Goal: Task Accomplishment & Management: Complete application form

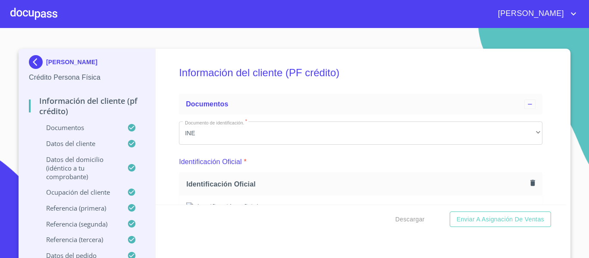
scroll to position [2490, 0]
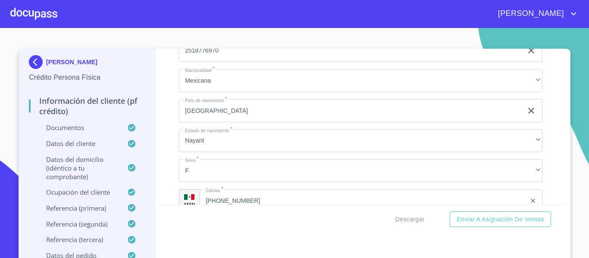
click at [37, 15] on div at bounding box center [33, 14] width 47 height 28
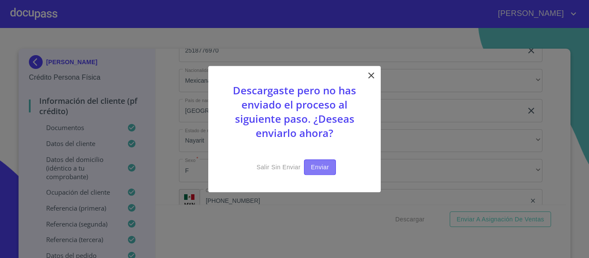
click at [317, 167] on span "Enviar" at bounding box center [320, 167] width 18 height 11
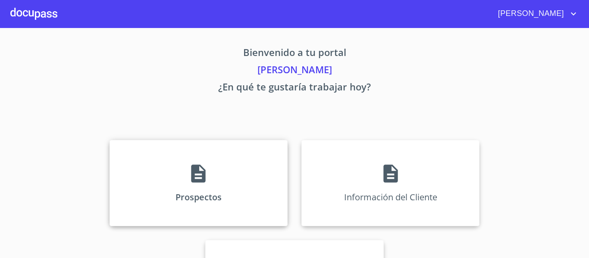
scroll to position [75, 0]
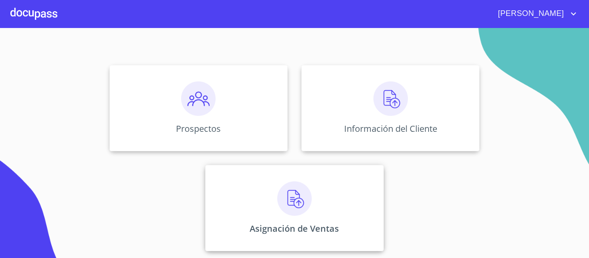
click at [293, 206] on img at bounding box center [294, 198] width 34 height 34
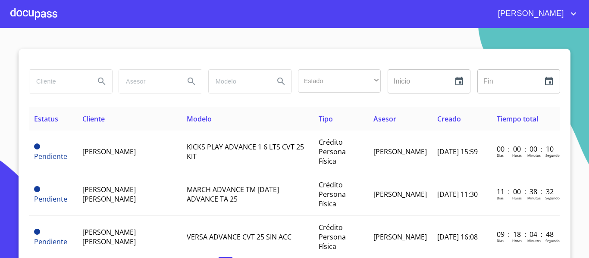
click at [56, 83] on input "search" at bounding box center [58, 81] width 59 height 23
type input "[PERSON_NAME] [PERSON_NAME]"
click at [99, 78] on icon "Search" at bounding box center [102, 81] width 10 height 10
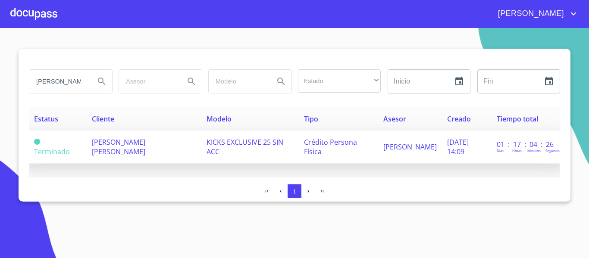
click at [132, 143] on span "[PERSON_NAME] [PERSON_NAME]" at bounding box center [118, 146] width 53 height 19
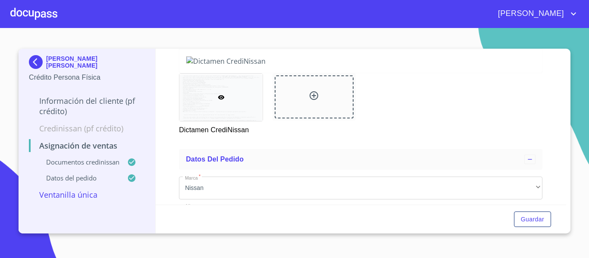
scroll to position [129, 0]
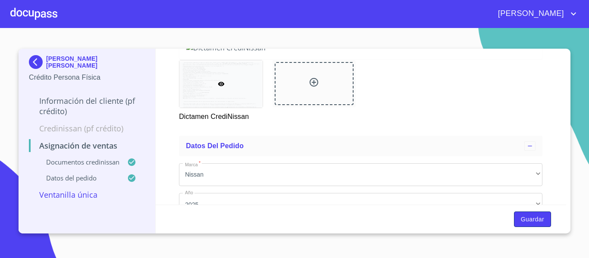
click at [529, 218] on span "Guardar" at bounding box center [532, 219] width 23 height 11
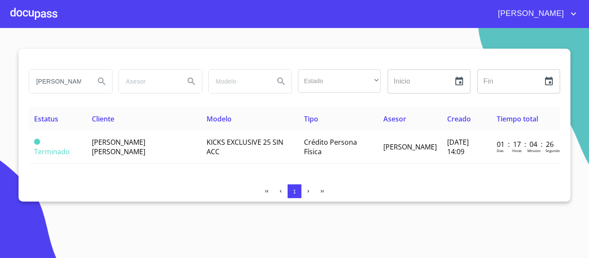
click at [35, 7] on div at bounding box center [33, 14] width 47 height 28
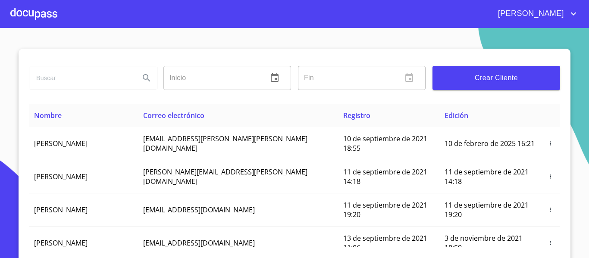
click at [90, 74] on input "search" at bounding box center [80, 77] width 103 height 23
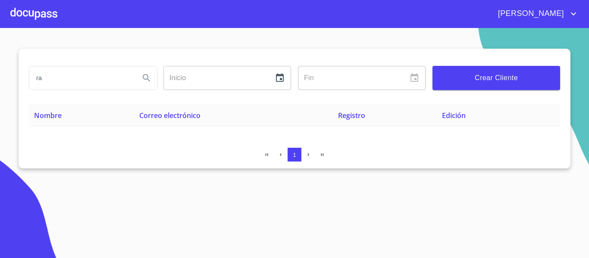
type input "r"
type input "[PERSON_NAME]"
click at [144, 78] on icon "Search" at bounding box center [146, 77] width 7 height 7
click at [103, 76] on input "[PERSON_NAME]" at bounding box center [80, 77] width 103 height 23
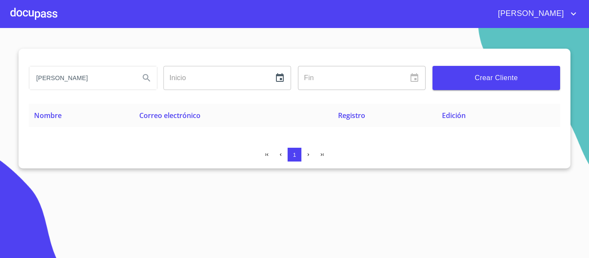
click at [103, 76] on input "[PERSON_NAME]" at bounding box center [80, 77] width 103 height 23
type input "r"
type input "m"
type input "[PERSON_NAME]"
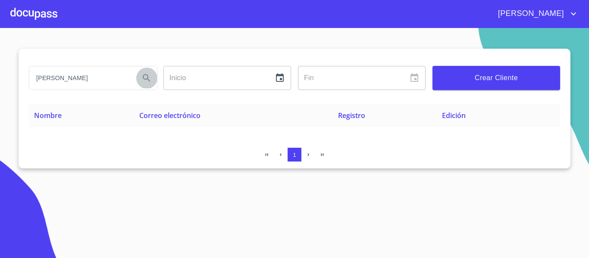
click at [146, 73] on icon "Search" at bounding box center [146, 78] width 10 height 10
click at [24, 20] on div at bounding box center [33, 14] width 47 height 28
